Goal: Navigation & Orientation: Find specific page/section

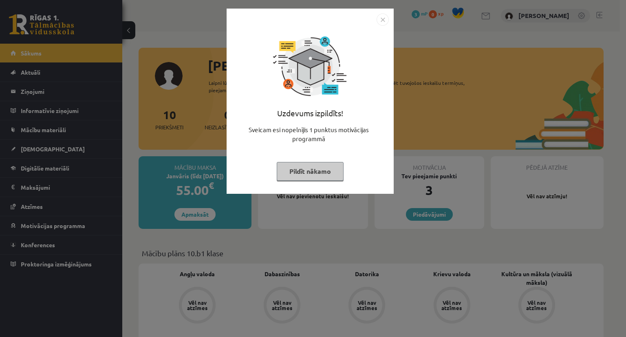
click at [330, 171] on button "Pildīt nākamo" at bounding box center [310, 171] width 67 height 19
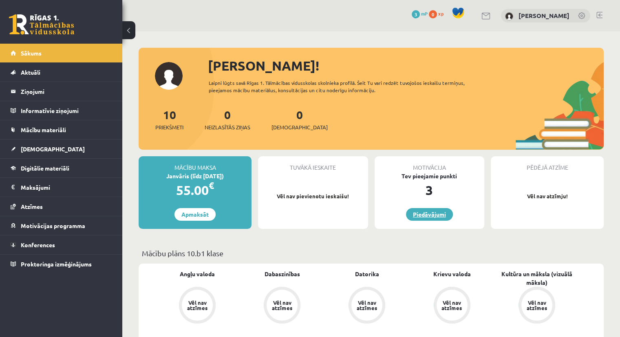
click at [413, 209] on link "Piedāvājumi" at bounding box center [429, 214] width 47 height 13
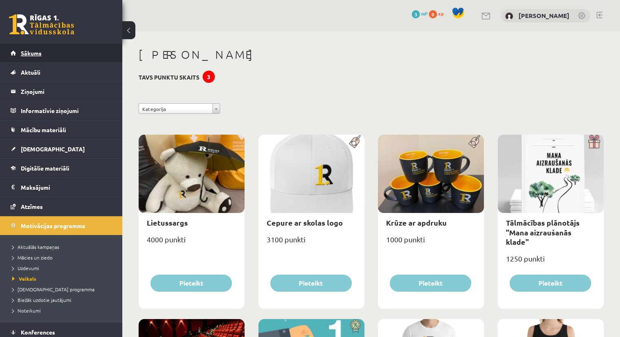
click at [44, 53] on link "Sākums" at bounding box center [62, 53] width 102 height 19
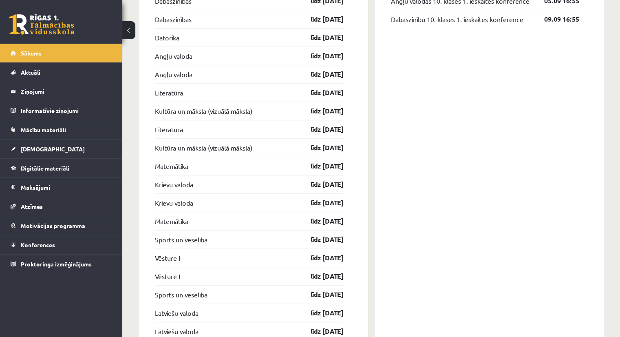
scroll to position [571, 0]
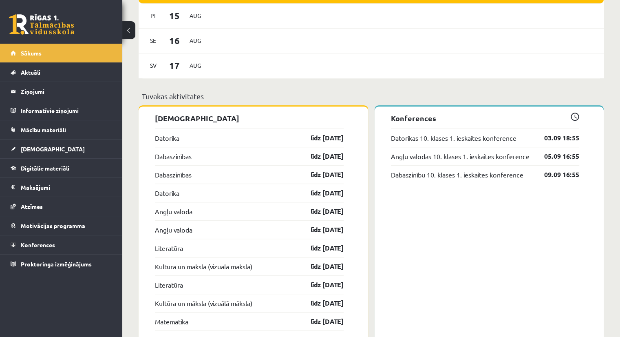
click at [575, 117] on span at bounding box center [575, 117] width 9 height 9
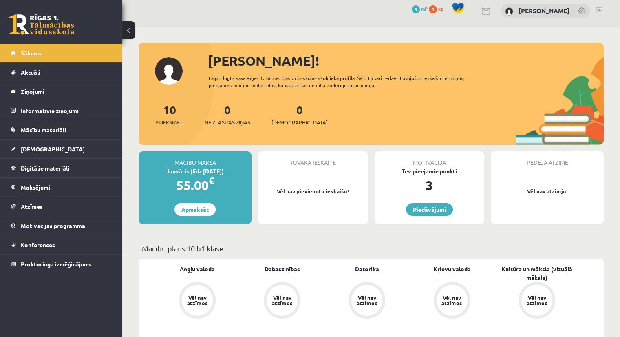
scroll to position [0, 0]
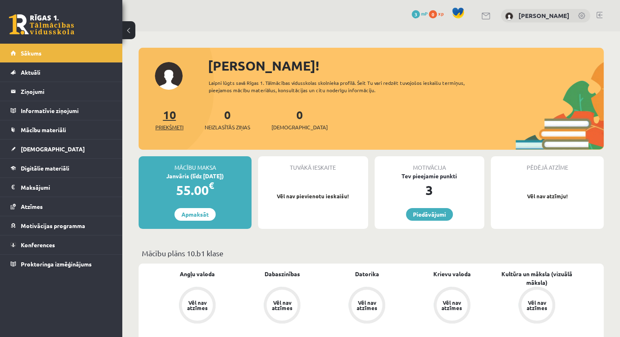
click at [174, 124] on span "Priekšmeti" at bounding box center [169, 127] width 28 height 8
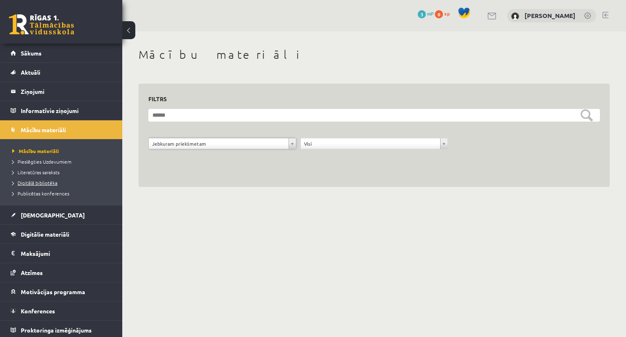
click at [42, 181] on span "Digitālā bibliotēka" at bounding box center [34, 182] width 45 height 7
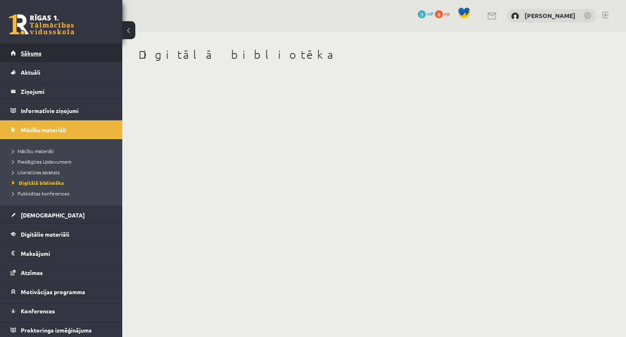
click at [27, 61] on link "Sākums" at bounding box center [62, 53] width 102 height 19
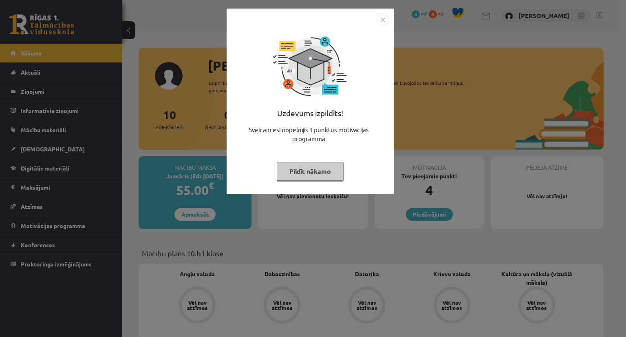
click at [312, 166] on button "Pildīt nākamo" at bounding box center [310, 171] width 67 height 19
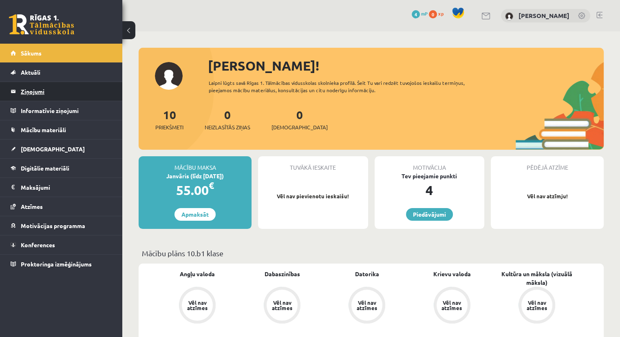
click at [27, 93] on legend "Ziņojumi 0" at bounding box center [66, 91] width 91 height 19
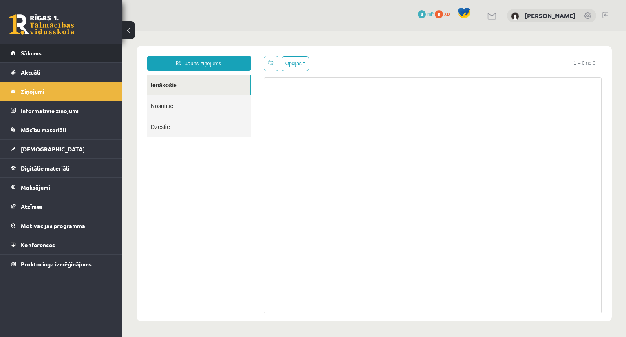
click at [36, 51] on span "Sākums" at bounding box center [31, 52] width 21 height 7
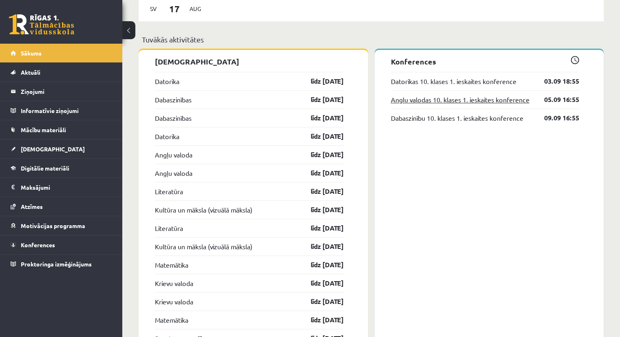
scroll to position [530, 0]
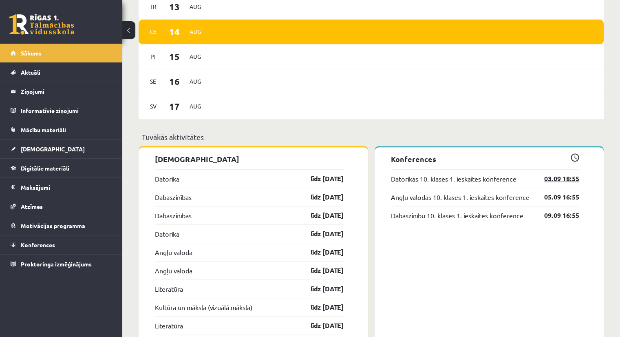
click at [562, 180] on link "03.09 18:55" at bounding box center [555, 179] width 47 height 10
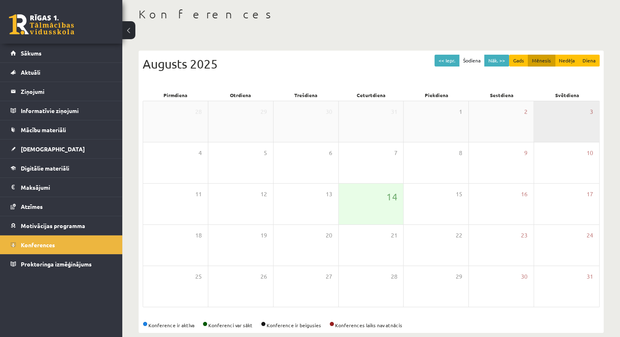
scroll to position [52, 0]
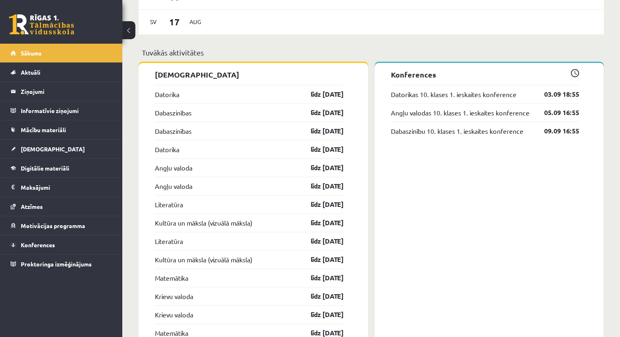
scroll to position [612, 0]
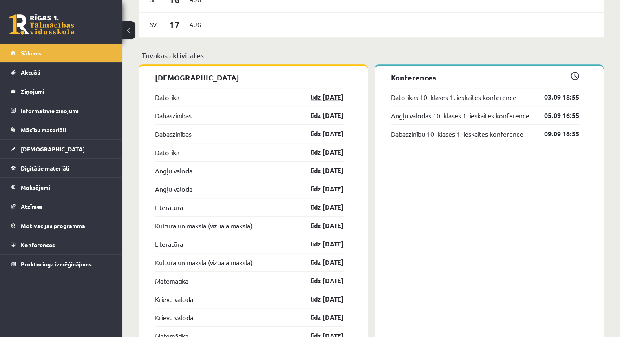
click at [316, 99] on link "līdz [DATE]" at bounding box center [320, 97] width 47 height 10
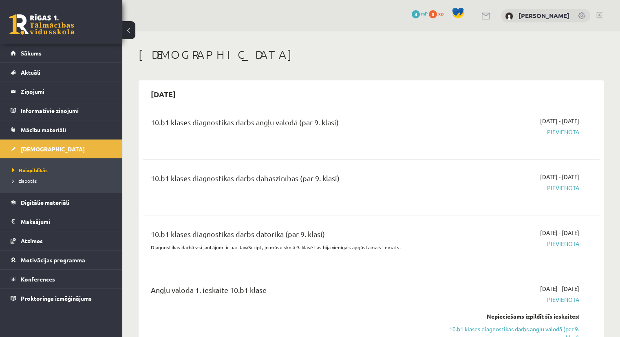
click at [126, 28] on button at bounding box center [128, 30] width 13 height 18
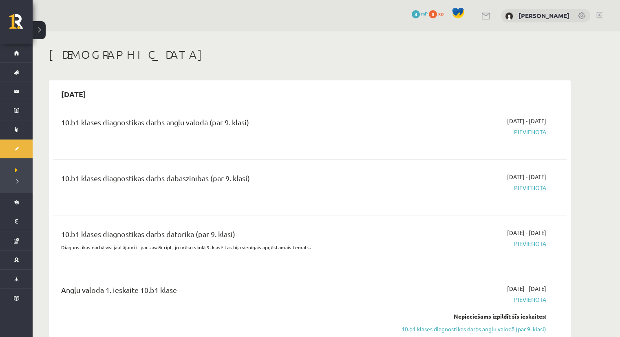
click at [584, 13] on link at bounding box center [582, 16] width 8 height 8
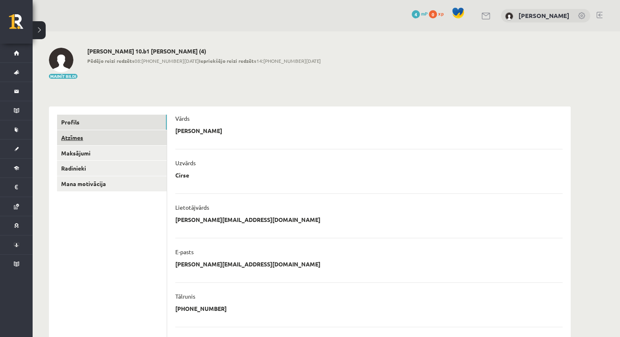
click at [72, 141] on link "Atzīmes" at bounding box center [112, 137] width 110 height 15
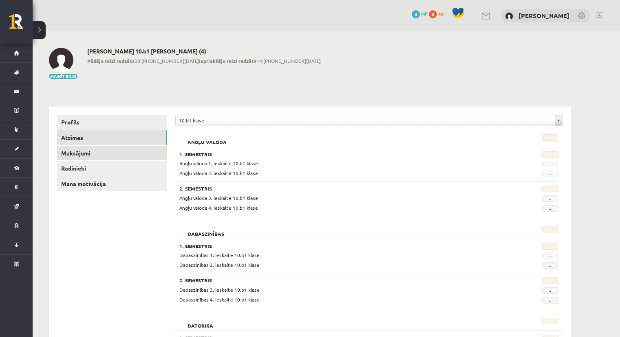
click at [97, 153] on link "Maksājumi" at bounding box center [112, 153] width 110 height 15
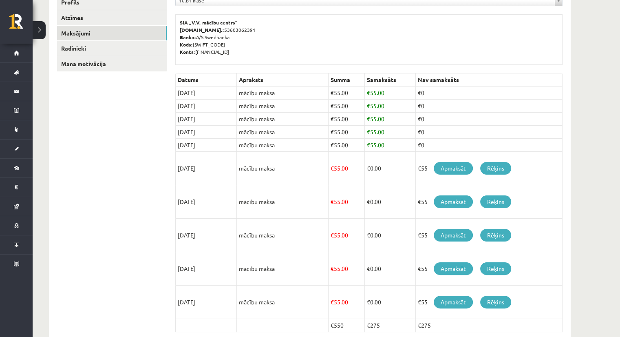
scroll to position [122, 0]
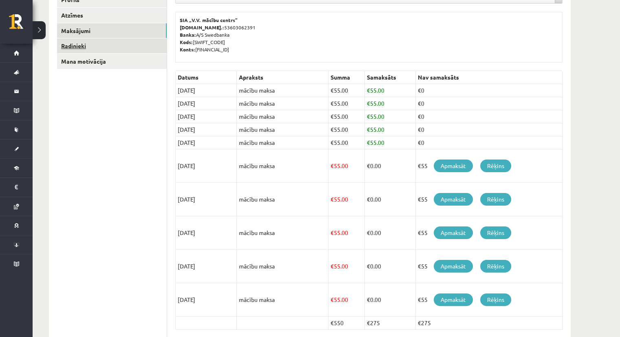
click at [67, 46] on link "Radinieki" at bounding box center [112, 45] width 110 height 15
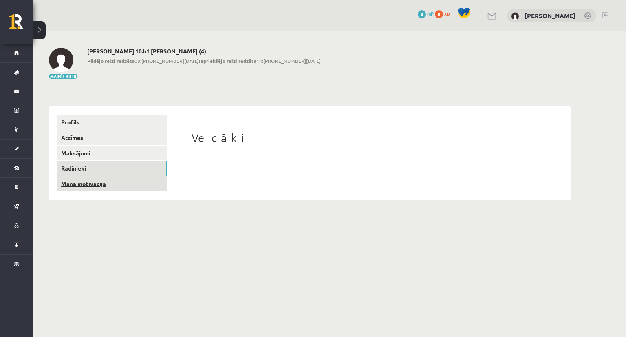
click at [91, 185] on link "Mana motivācija" at bounding box center [112, 183] width 110 height 15
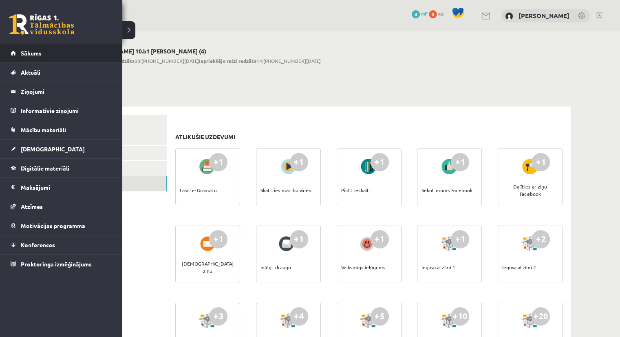
click at [22, 53] on span "Sākums" at bounding box center [31, 52] width 21 height 7
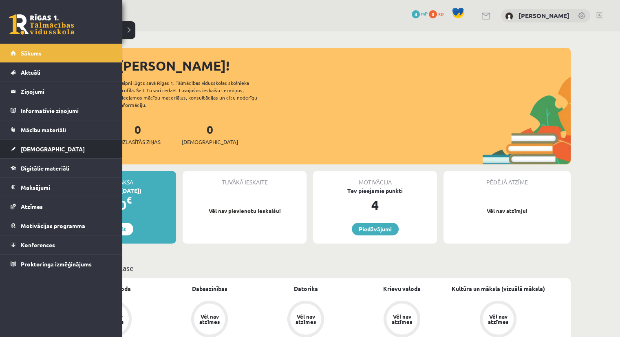
click at [33, 148] on span "[DEMOGRAPHIC_DATA]" at bounding box center [53, 148] width 64 height 7
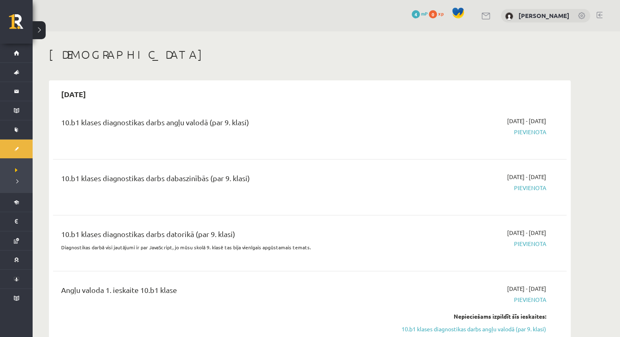
click at [158, 120] on div "10.b1 klases diagnostikas darbs angļu valodā (par 9. klasi)" at bounding box center [220, 124] width 319 height 15
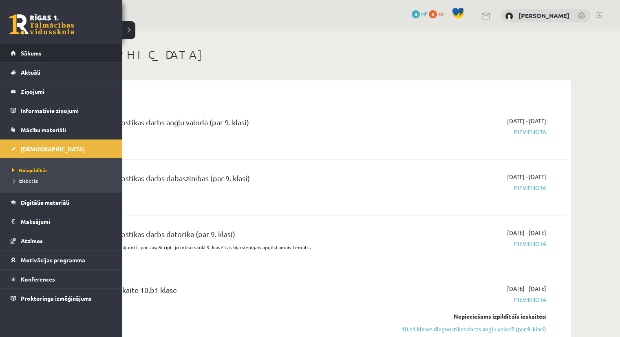
click at [34, 54] on span "Sākums" at bounding box center [31, 52] width 21 height 7
